Goal: Task Accomplishment & Management: Manage account settings

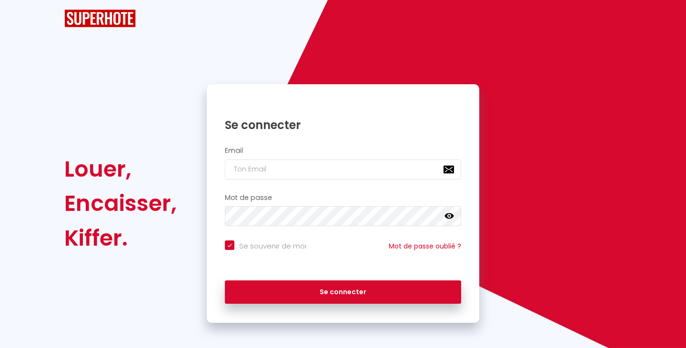
checkbox input "true"
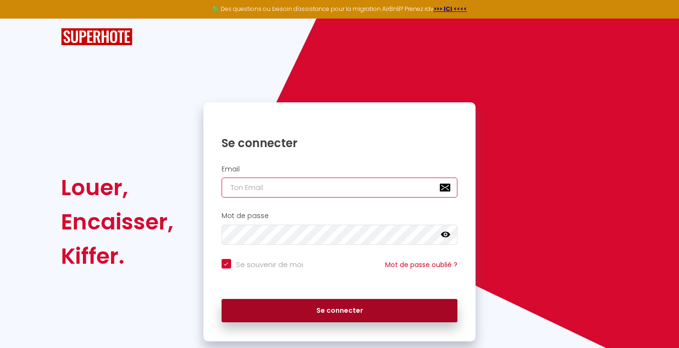
type input "[EMAIL_ADDRESS][PERSON_NAME][DOMAIN_NAME]"
click at [319, 304] on button "Se connecter" at bounding box center [340, 311] width 236 height 24
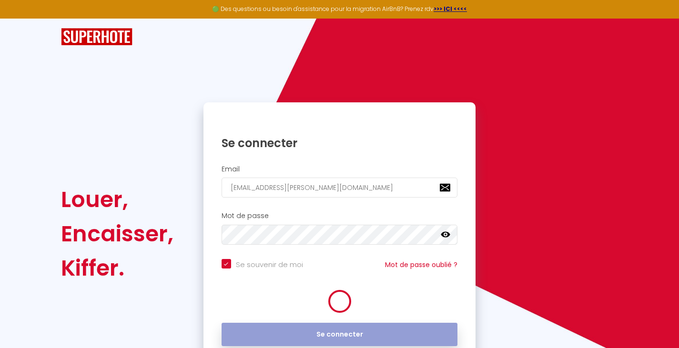
checkbox input "true"
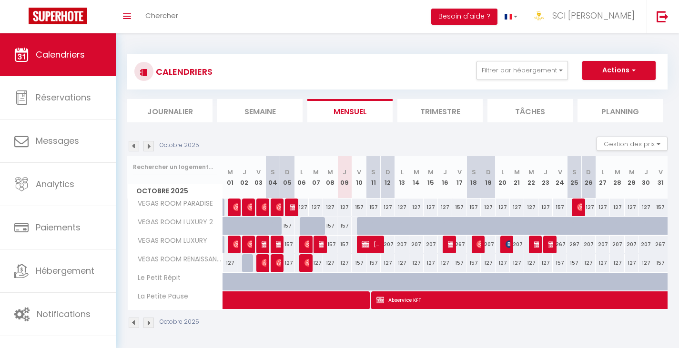
click at [533, 247] on div at bounding box center [536, 245] width 14 height 18
click at [549, 247] on img at bounding box center [553, 245] width 8 height 8
select select "OK"
select select "KO"
select select "0"
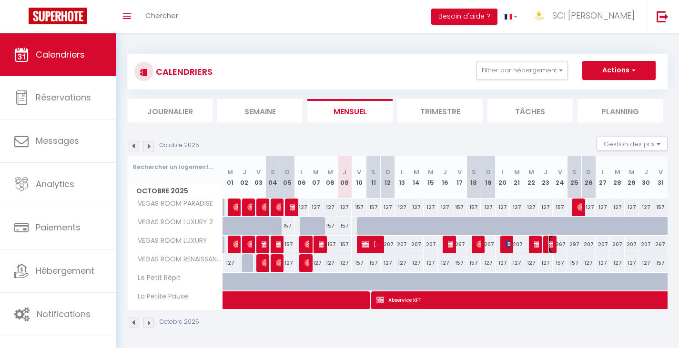
select select "0"
select select "1"
select select
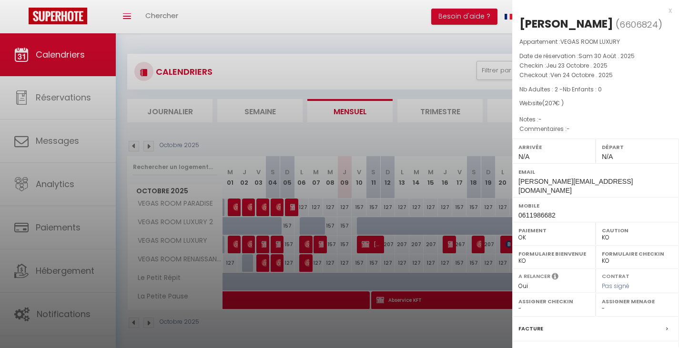
click at [657, 14] on div "x" at bounding box center [592, 10] width 160 height 11
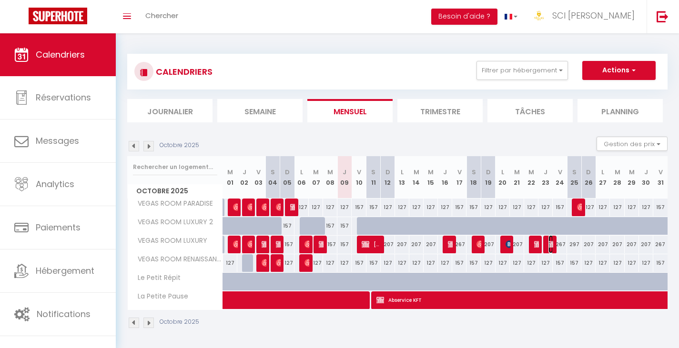
click at [550, 243] on img at bounding box center [553, 245] width 8 height 8
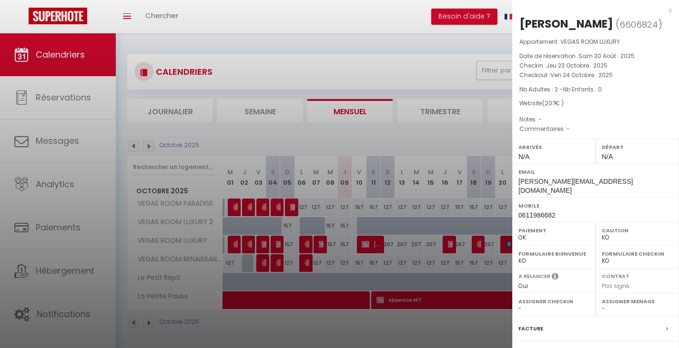
click at [663, 12] on div "x" at bounding box center [592, 10] width 160 height 11
